Goal: Transaction & Acquisition: Book appointment/travel/reservation

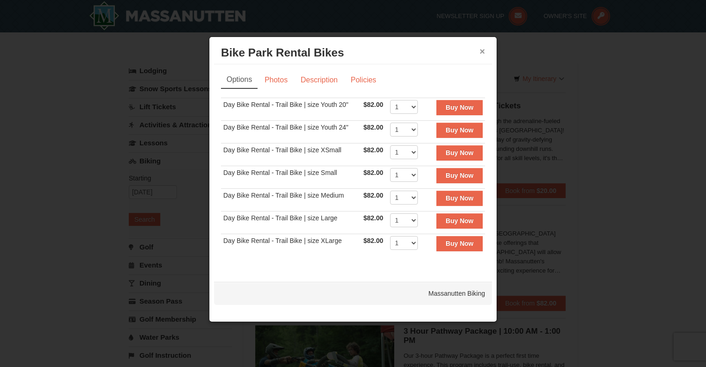
click at [482, 53] on button "×" at bounding box center [482, 51] width 6 height 9
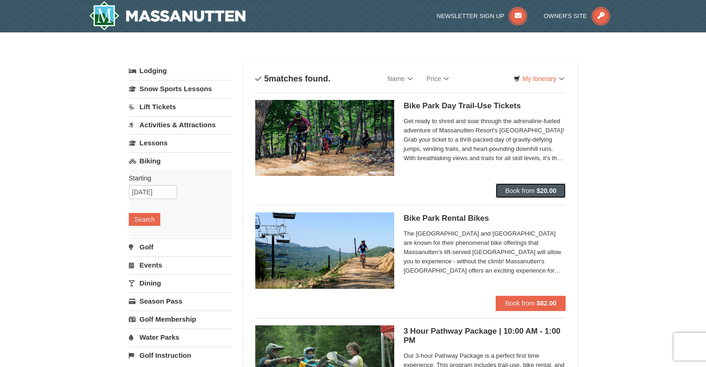
click at [523, 187] on span "Book from" at bounding box center [520, 190] width 30 height 7
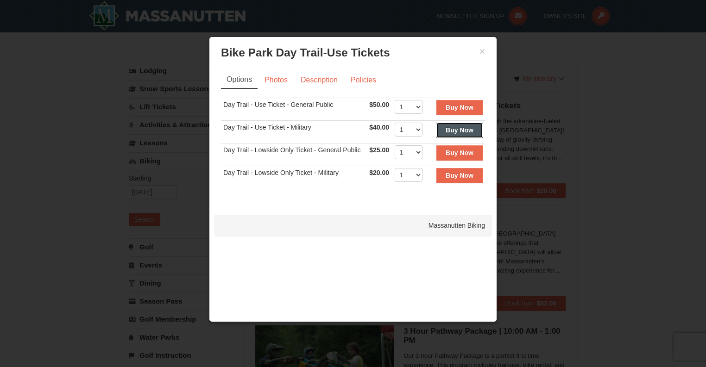
click at [452, 130] on strong "Buy Now" at bounding box center [459, 129] width 28 height 7
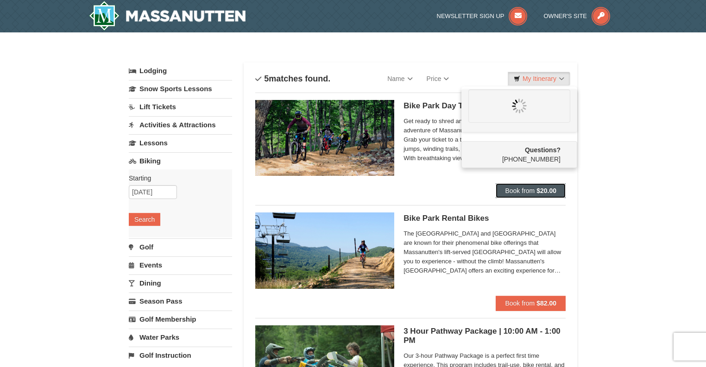
click at [512, 192] on span "Book from" at bounding box center [520, 190] width 30 height 7
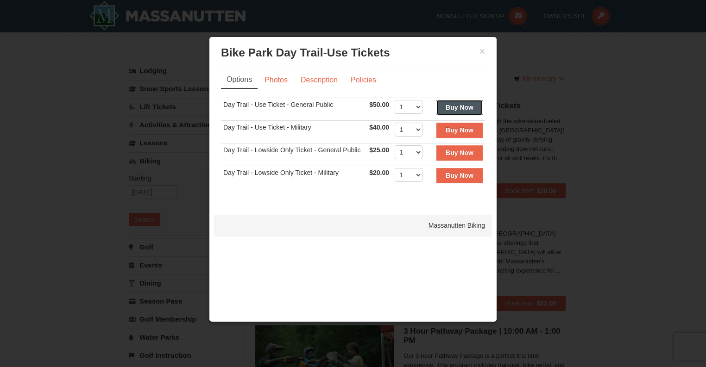
click at [451, 100] on button "Buy Now" at bounding box center [459, 107] width 46 height 15
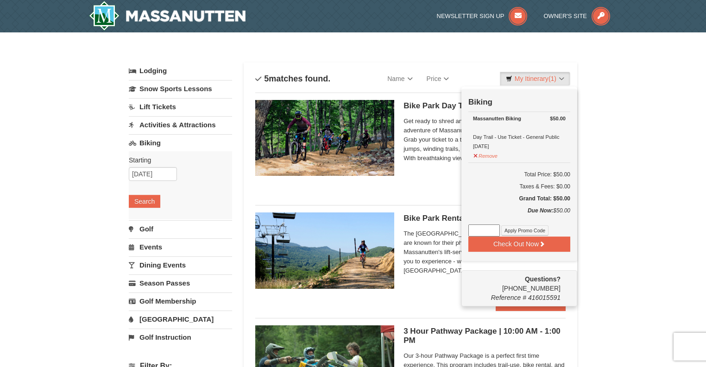
scroll to position [20, 0]
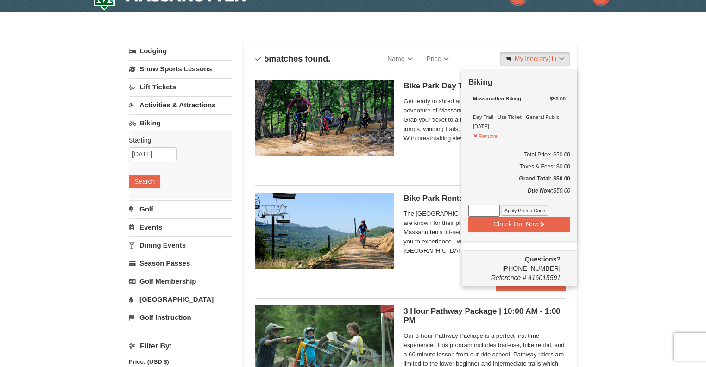
click at [443, 132] on span "Get ready to shred and soar through the adrenaline-fueled adventure of Massanut…" at bounding box center [484, 120] width 162 height 46
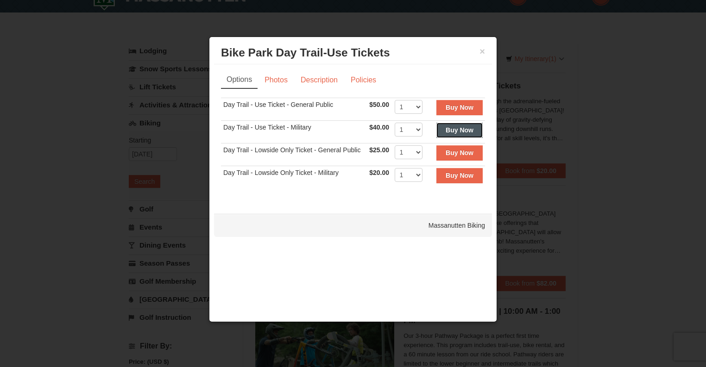
click at [452, 128] on strong "Buy Now" at bounding box center [459, 129] width 28 height 7
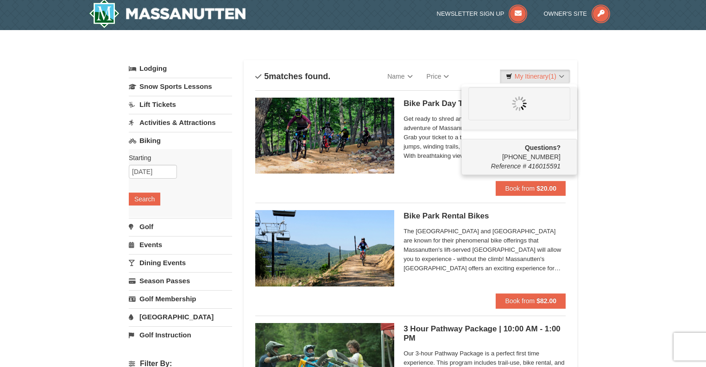
scroll to position [3, 0]
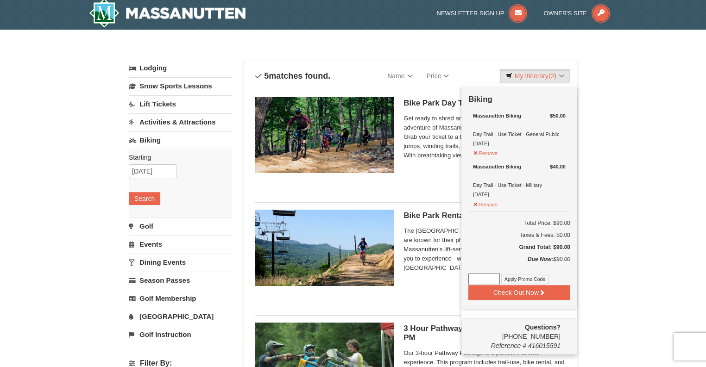
click at [601, 123] on div "× Categories List Filter My Itinerary (2) Check Out Now Biking $50.00 Massanutt…" at bounding box center [353, 354] width 706 height 649
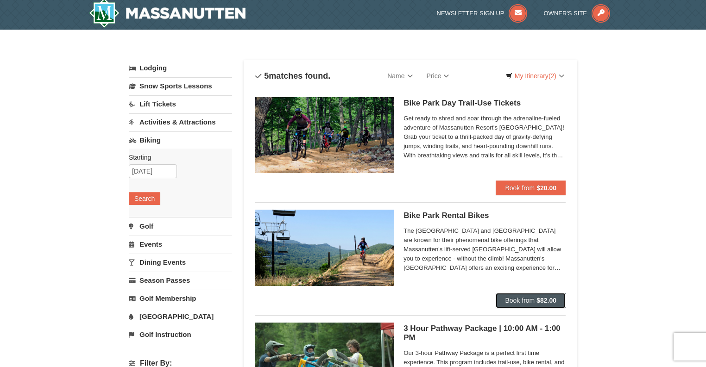
click at [522, 296] on button "Book from $82.00" at bounding box center [531, 300] width 70 height 15
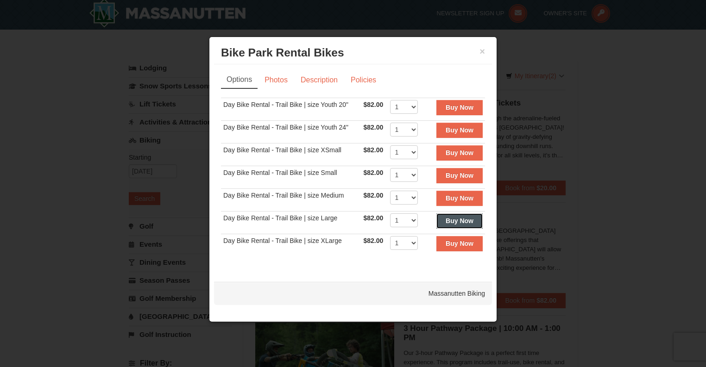
click at [462, 217] on strong "Buy Now" at bounding box center [459, 220] width 28 height 7
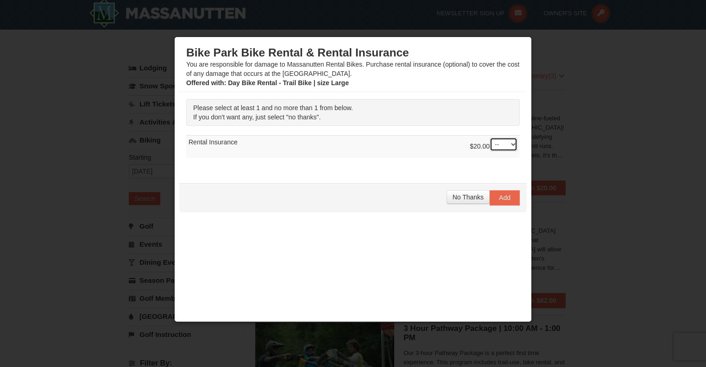
click at [503, 145] on select "-- 01" at bounding box center [503, 145] width 28 height 14
select select "1"
click at [489, 138] on select "-- 01" at bounding box center [503, 145] width 28 height 14
click at [499, 196] on span "Add" at bounding box center [505, 197] width 12 height 7
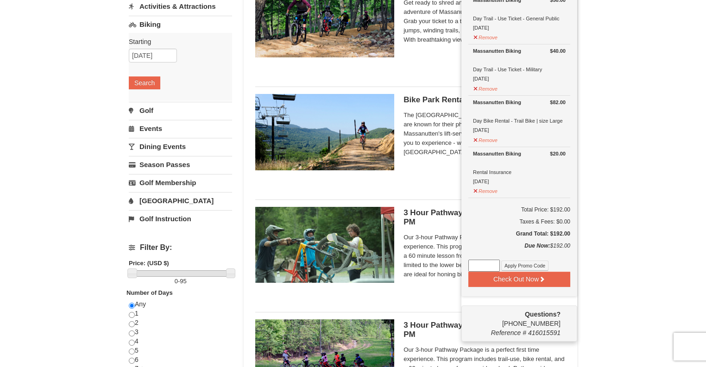
scroll to position [119, 0]
click at [519, 273] on button "Check Out Now" at bounding box center [519, 279] width 102 height 15
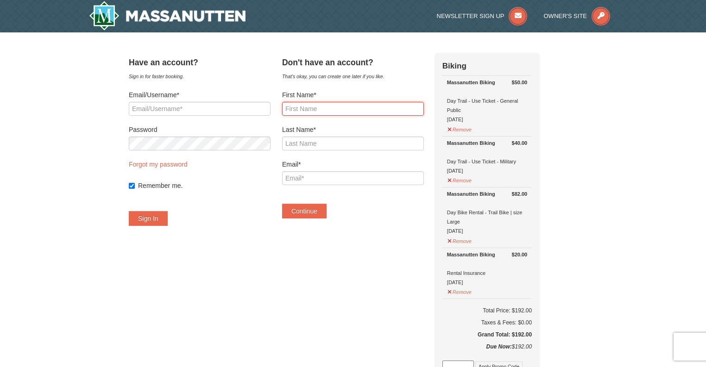
click at [338, 115] on input "First Name*" at bounding box center [353, 109] width 142 height 14
type input "Matthew"
type input "Latyszonek"
type input "matt.latyszonek@gmail.com"
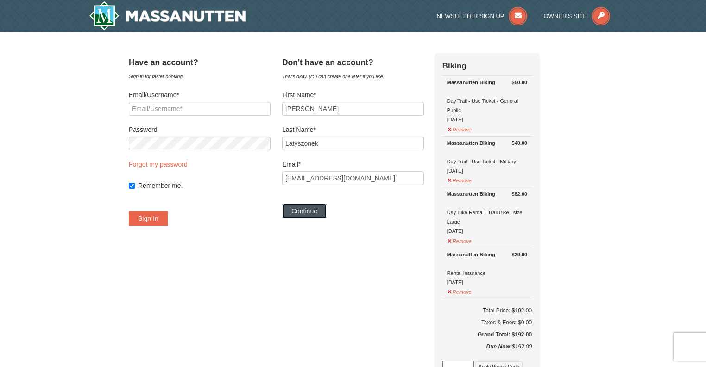
click at [314, 210] on button "Continue" at bounding box center [304, 211] width 44 height 15
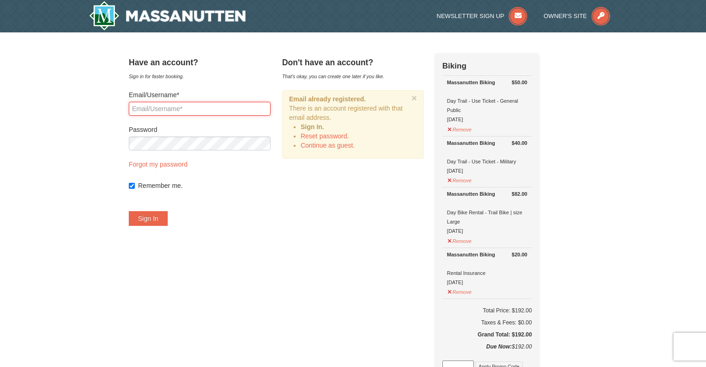
click at [186, 110] on input "Email/Username*" at bounding box center [200, 109] width 142 height 14
type input "matt.latyszonek@gmail.com"
click at [168, 220] on button "Sign In" at bounding box center [148, 218] width 39 height 15
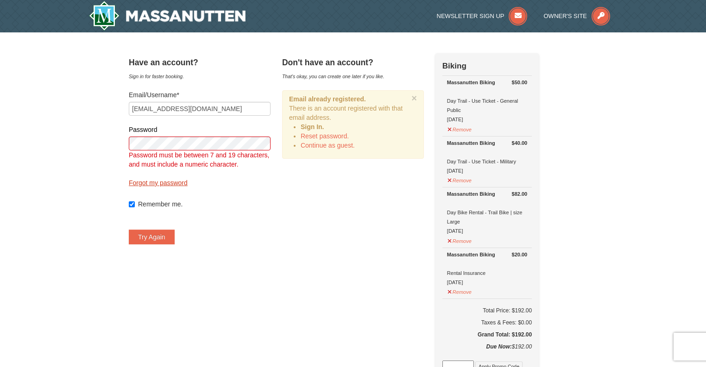
click at [169, 182] on link "Forgot my password" at bounding box center [158, 182] width 59 height 7
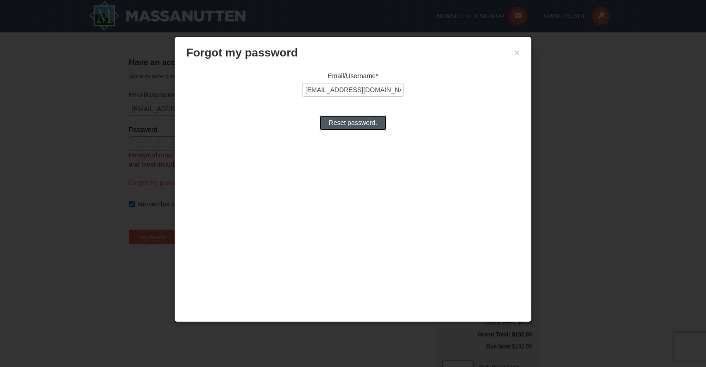
click at [346, 117] on input "Reset password." at bounding box center [353, 122] width 67 height 15
type input "Processing..."
type input "matt.latyszonek@gmail.com"
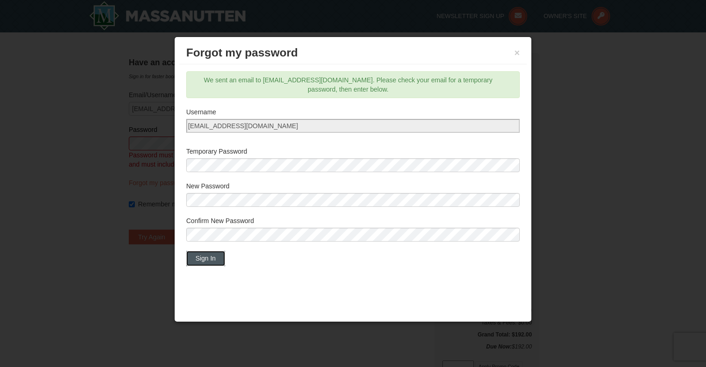
click at [208, 255] on button "Sign In" at bounding box center [205, 258] width 39 height 15
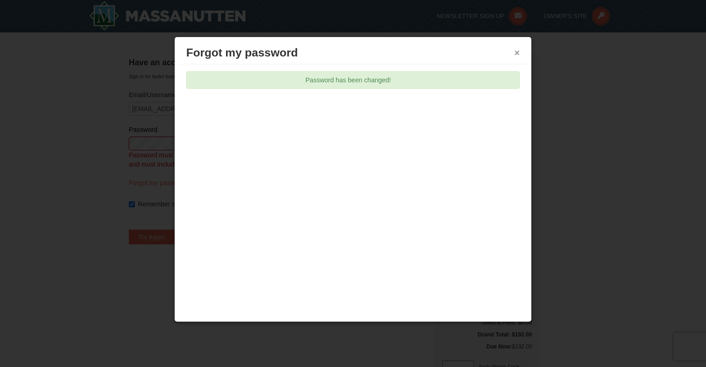
click at [519, 53] on button "×" at bounding box center [517, 52] width 6 height 9
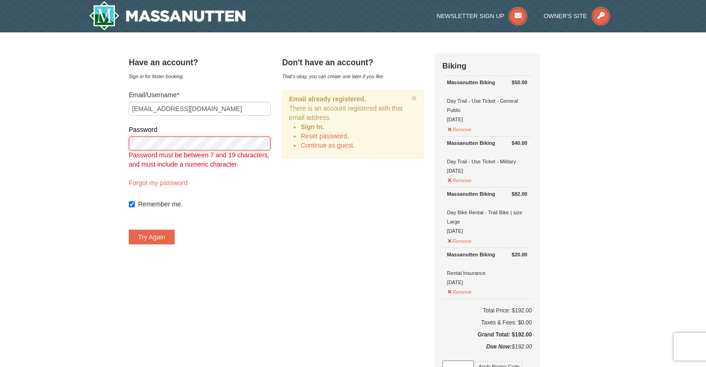
click at [129, 230] on button "Try Again" at bounding box center [152, 237] width 46 height 15
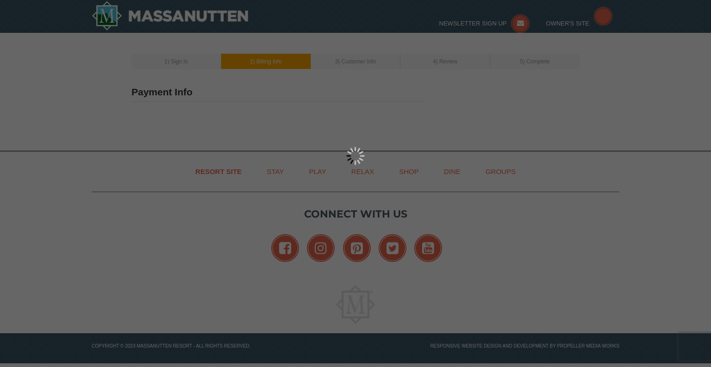
type input "[PERSON_NAME]"
type input "[GEOGRAPHIC_DATA]"
type input "22309"
type input "732"
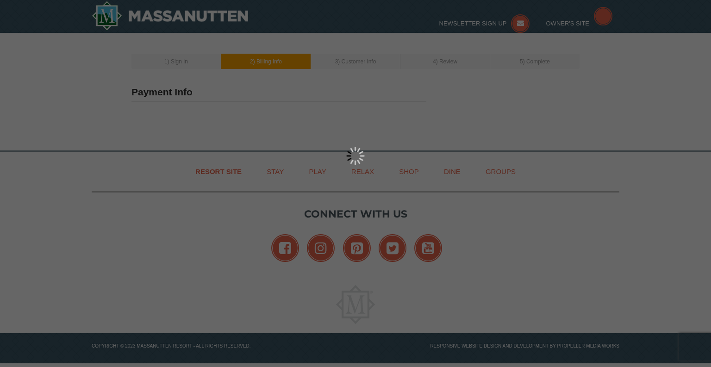
type input "896"
type input "7701"
type input "[EMAIL_ADDRESS][DOMAIN_NAME]"
select select "VA"
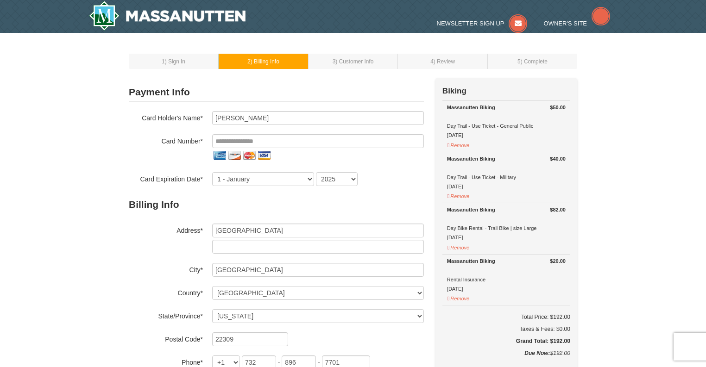
select select "9"
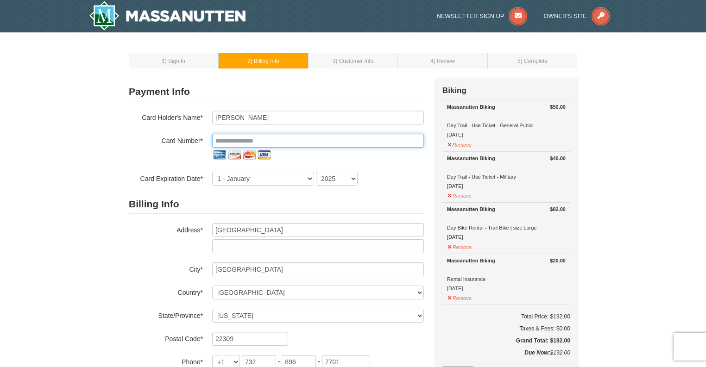
click at [279, 141] on input "tel" at bounding box center [318, 141] width 212 height 14
type input "**********"
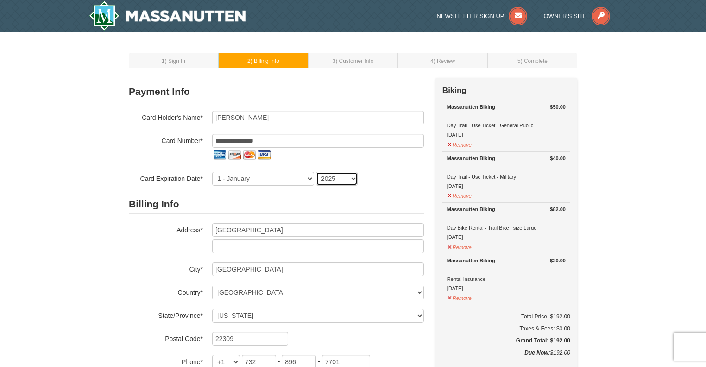
select select "2029"
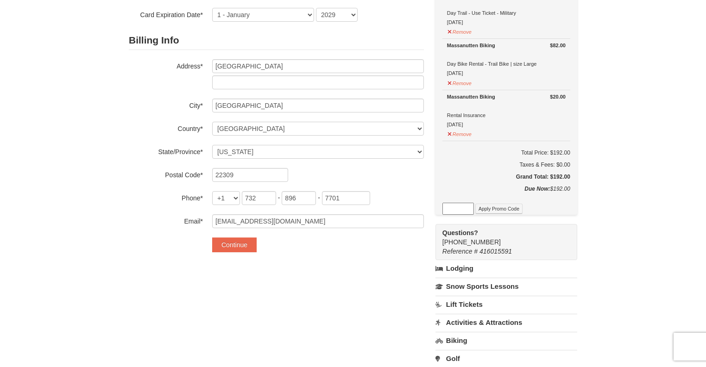
scroll to position [164, 0]
click at [235, 241] on button "Continue" at bounding box center [234, 244] width 44 height 15
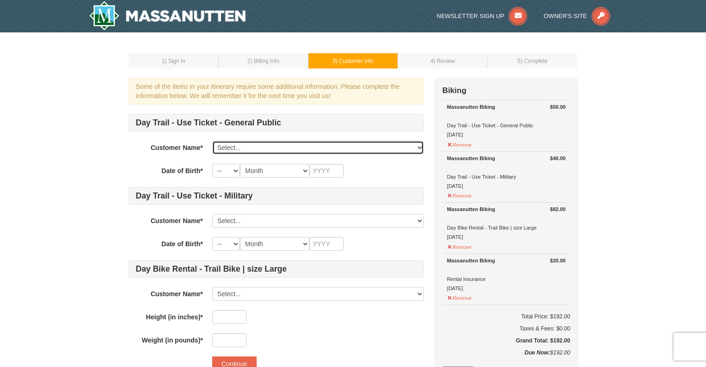
click at [406, 146] on select "Select... Matthew Latyszonek Add New..." at bounding box center [318, 148] width 212 height 14
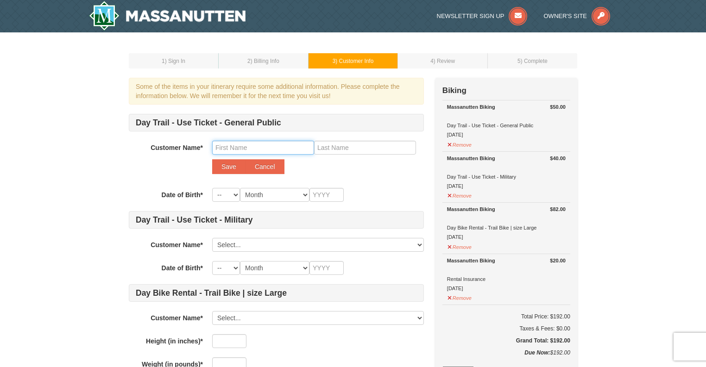
click at [274, 146] on input "text" at bounding box center [263, 148] width 102 height 14
type input "Andrew"
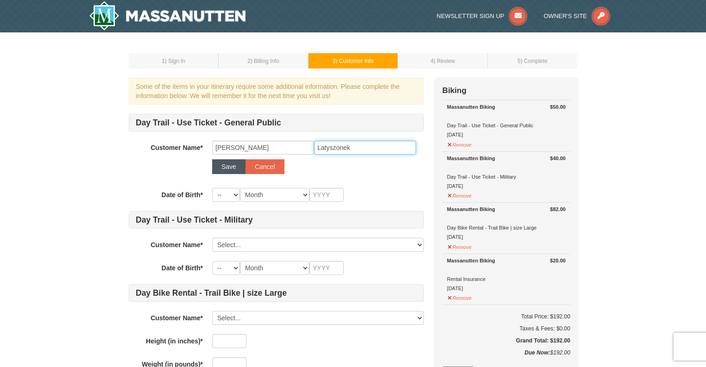
type input "Latyszonek"
click at [223, 172] on button "Save" at bounding box center [228, 166] width 33 height 15
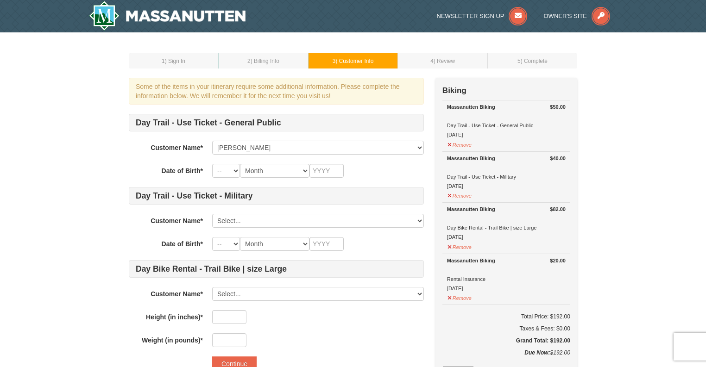
click at [219, 160] on div "Day Trail - Use Ticket - General Public Customer Name* Select... Matthew Latysz…" at bounding box center [276, 230] width 295 height 233
click at [224, 167] on select "-- 01 02 03 04 05 06 07 08 09 10 11 12 13 14 15 16 17 18 19 20 21 22 23 24 25 2…" at bounding box center [226, 171] width 28 height 14
select select "22"
click at [212, 164] on select "-- 01 02 03 04 05 06 07 08 09 10 11 12 13 14 15 16 17 18 19 20 21 22 23 24 25 2…" at bounding box center [226, 171] width 28 height 14
click at [262, 166] on select "Month January February March April May June July August September October Novem…" at bounding box center [274, 171] width 69 height 14
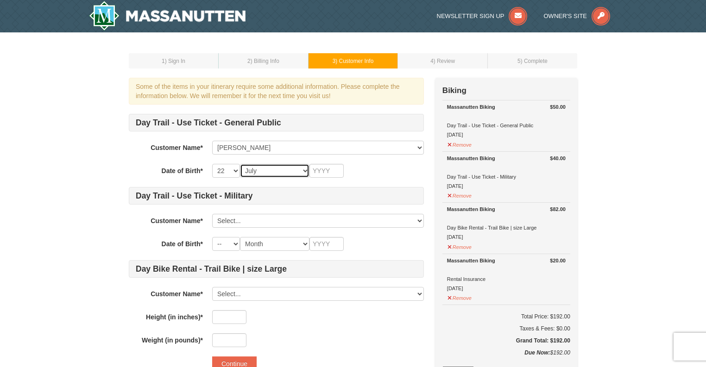
click at [240, 164] on select "Month January February March April May June July August September October Novem…" at bounding box center [274, 171] width 69 height 14
click at [279, 173] on select "Month January February March April May June July August September October Novem…" at bounding box center [274, 171] width 69 height 14
select select "08"
click at [240, 164] on select "Month January February March April May June July August September October Novem…" at bounding box center [274, 171] width 69 height 14
click at [332, 169] on input "text" at bounding box center [326, 171] width 34 height 14
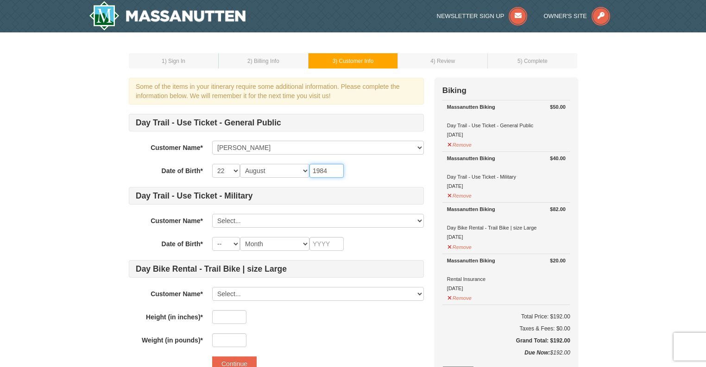
type input "1984"
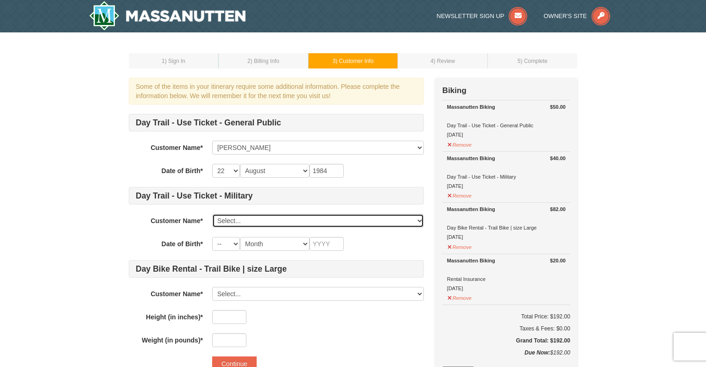
click at [275, 217] on select "Select... Matthew Latyszonek Andrew Latyszonek Add New..." at bounding box center [318, 221] width 212 height 14
select select "16070362"
click at [212, 214] on select "Select... Matthew Latyszonek Andrew Latyszonek Add New..." at bounding box center [318, 221] width 212 height 14
select select "25"
select select "05"
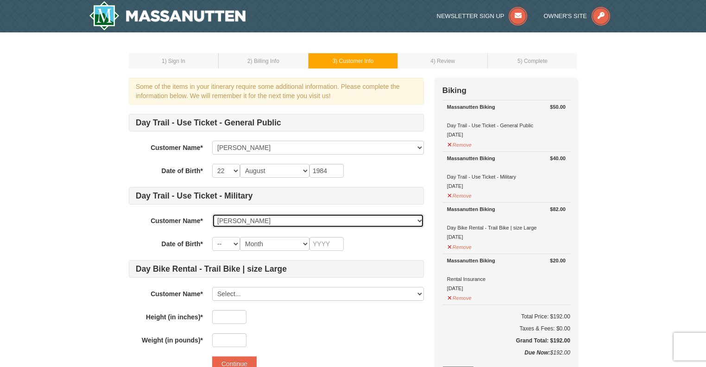
type input "1982"
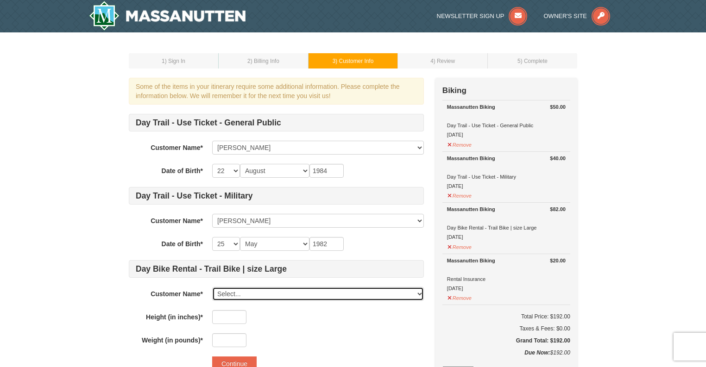
click at [281, 293] on select "Select... Matthew Latyszonek Andrew Latyszonek Add New..." at bounding box center [318, 294] width 212 height 14
click at [212, 287] on select "Select... Matthew Latyszonek Andrew Latyszonek Add New..." at bounding box center [318, 294] width 212 height 14
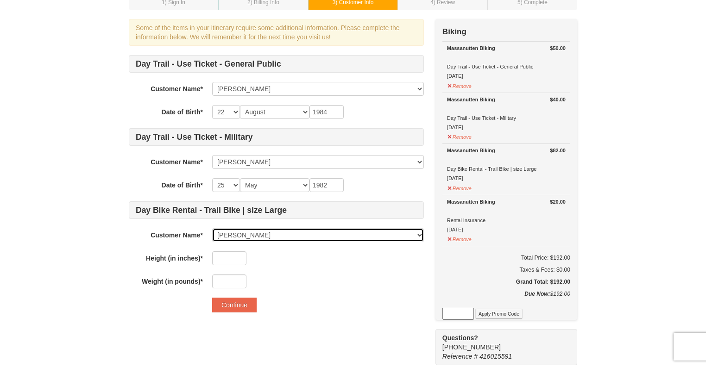
scroll to position [62, 0]
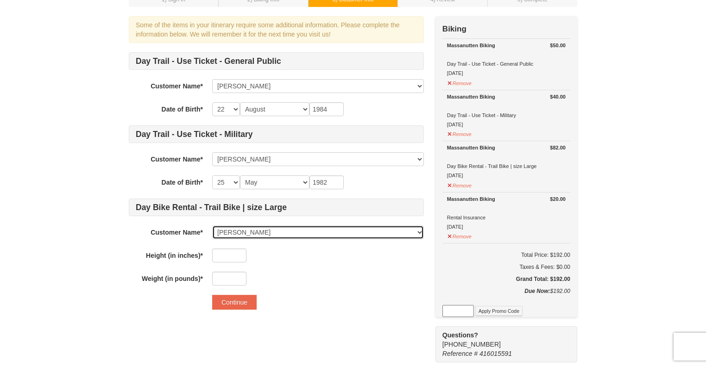
click at [298, 232] on select "Select... Matthew Latyszonek Andrew Latyszonek Add New..." at bounding box center [318, 233] width 212 height 14
select select "28250707"
click at [212, 226] on select "Select... Matthew Latyszonek Andrew Latyszonek Add New..." at bounding box center [318, 233] width 212 height 14
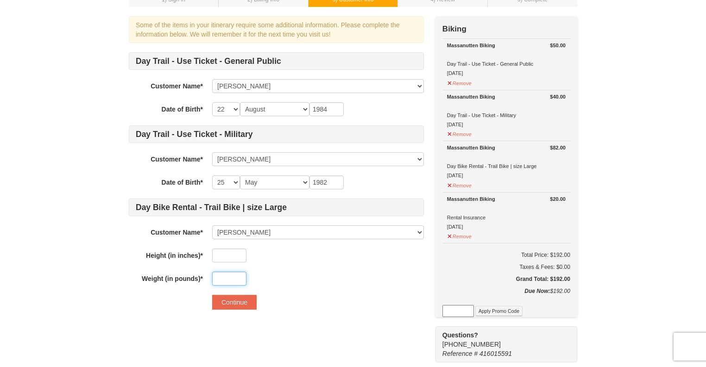
click at [233, 274] on input "text" at bounding box center [229, 279] width 34 height 14
type input "215"
click at [226, 249] on input "text" at bounding box center [229, 256] width 34 height 14
click at [220, 256] on input "text" at bounding box center [229, 256] width 34 height 14
type input "72"
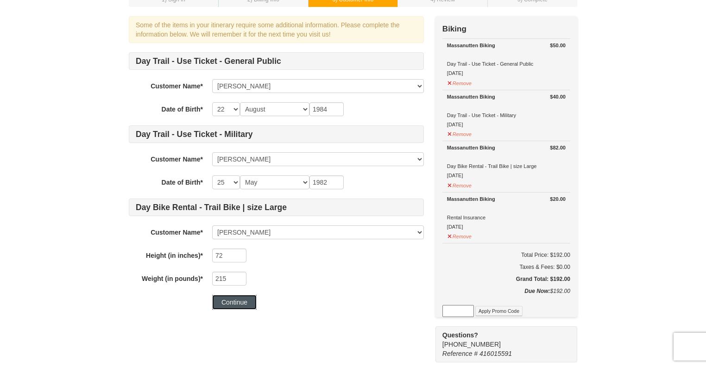
click at [239, 300] on button "Continue" at bounding box center [234, 302] width 44 height 15
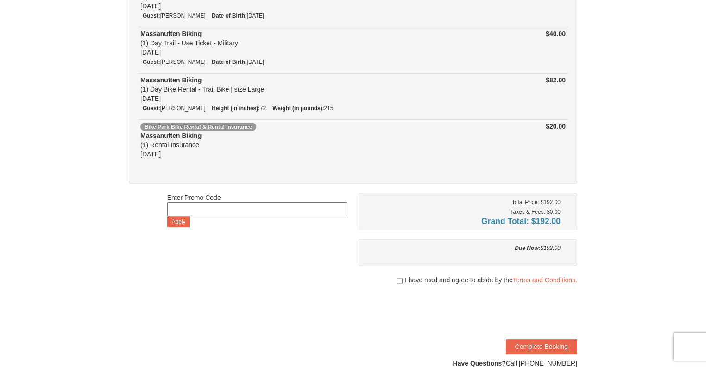
scroll to position [126, 0]
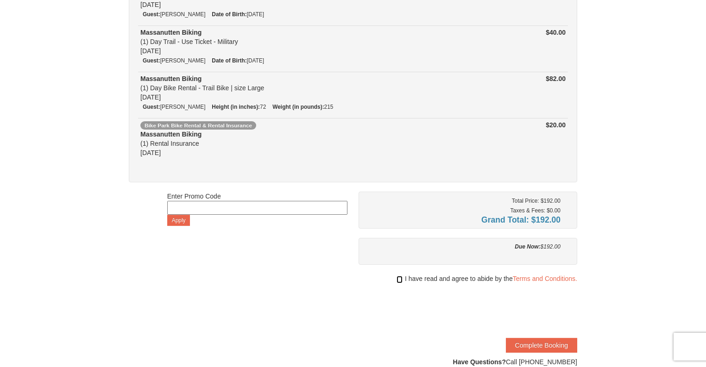
click at [397, 278] on input "checkbox" at bounding box center [399, 279] width 6 height 7
checkbox input "true"
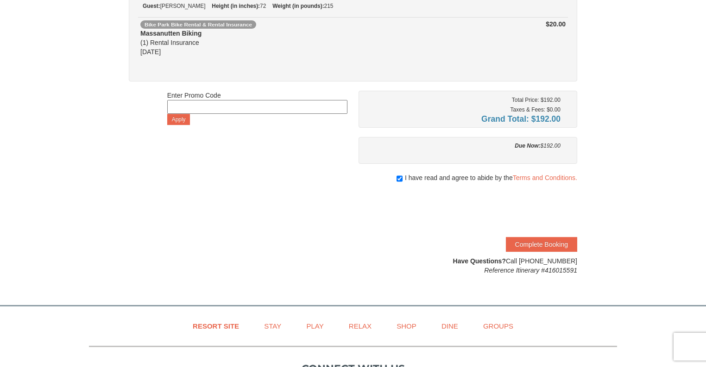
scroll to position [228, 0]
click at [546, 244] on button "Complete Booking" at bounding box center [541, 244] width 71 height 15
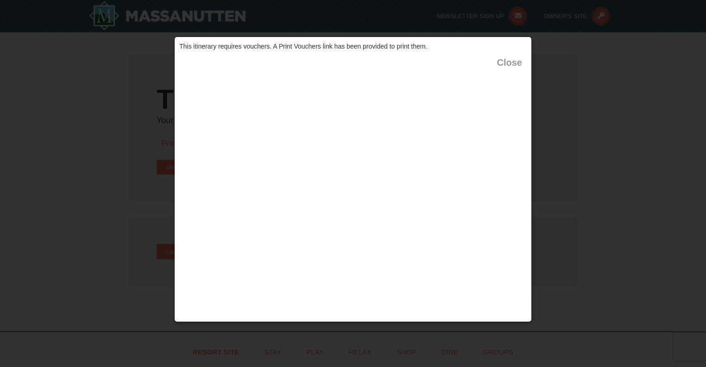
click at [512, 64] on button "Close" at bounding box center [509, 62] width 25 height 9
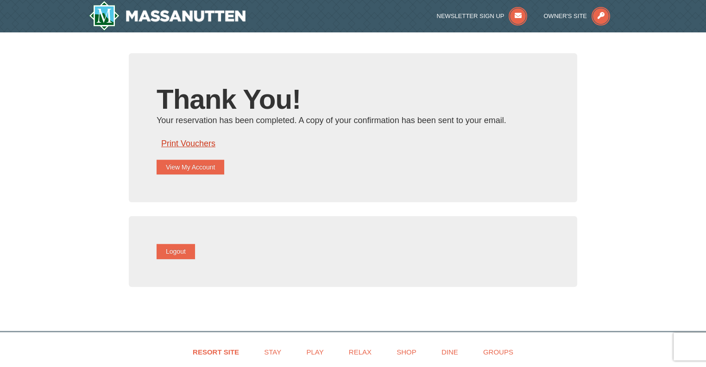
click at [212, 141] on link "Print Vouchers" at bounding box center [188, 143] width 54 height 9
